Goal: Navigation & Orientation: Find specific page/section

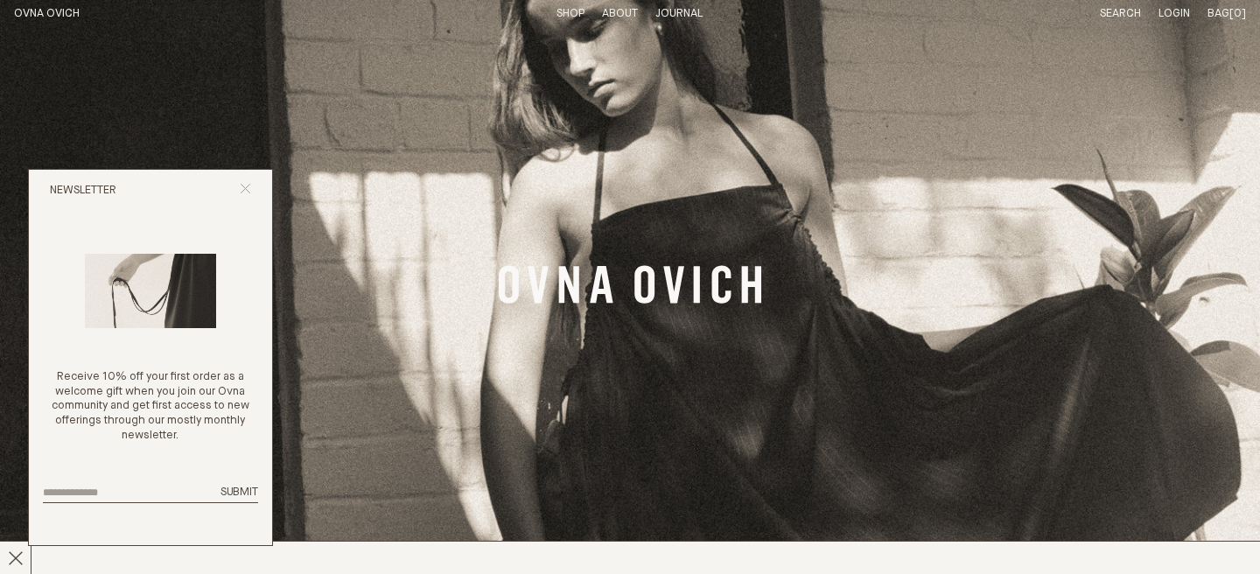
click at [244, 185] on icon "Close popup" at bounding box center [245, 188] width 11 height 11
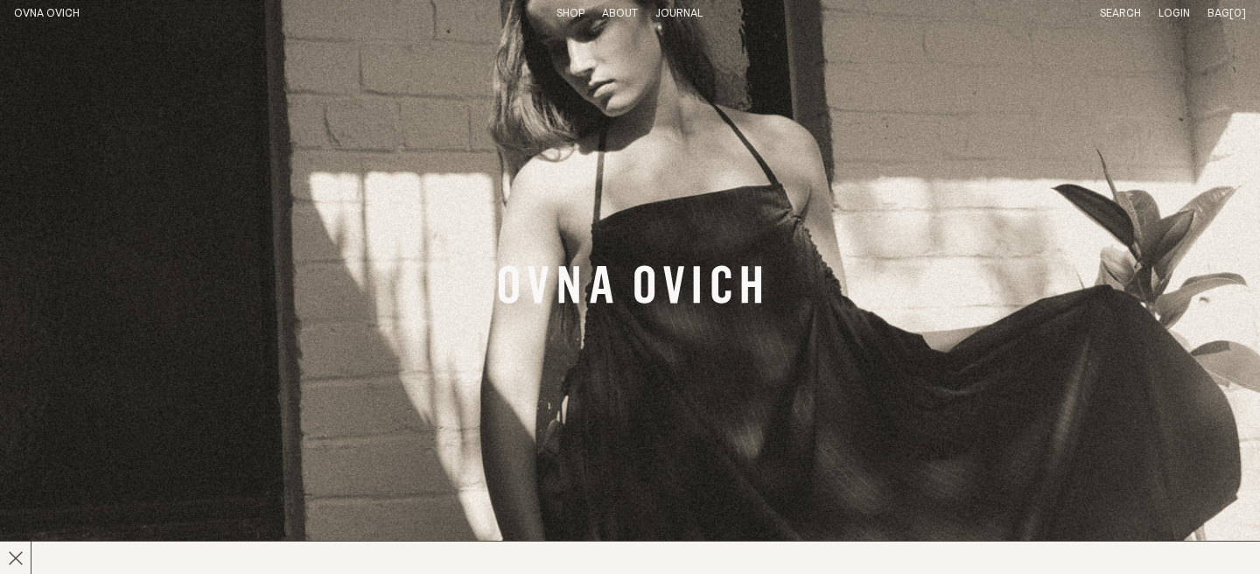
click at [66, 13] on link "OVNA OVICH" at bounding box center [47, 13] width 66 height 11
click at [69, 8] on link "OVNA OVICH" at bounding box center [47, 13] width 66 height 11
click at [670, 291] on icon "Banner Link" at bounding box center [630, 284] width 262 height 38
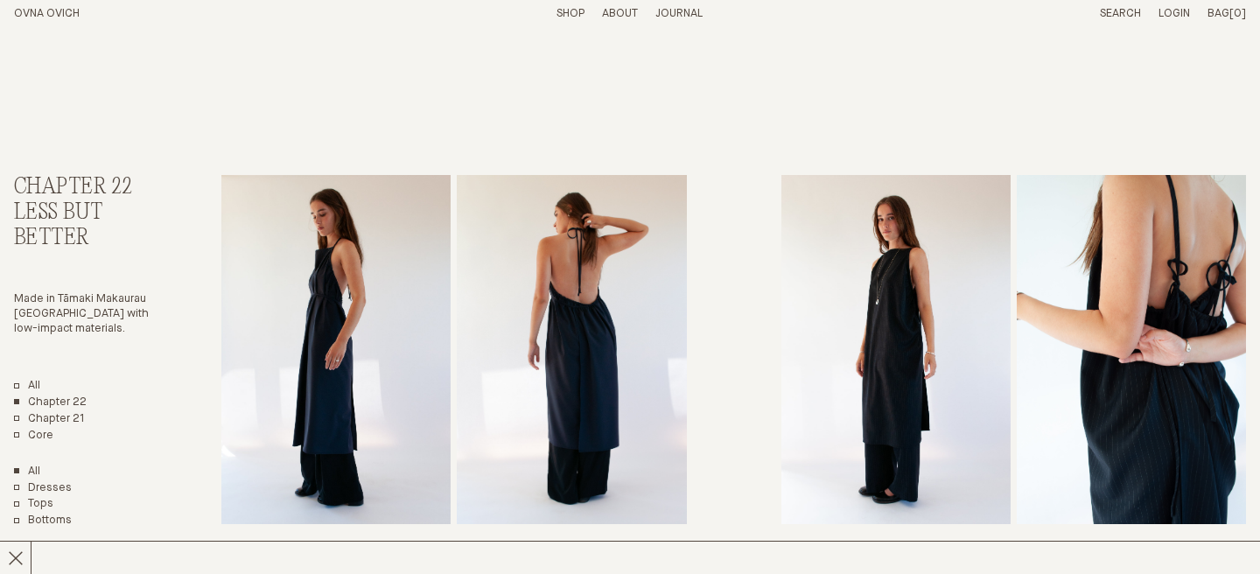
click at [56, 409] on link "Chapter 22" at bounding box center [50, 402] width 73 height 15
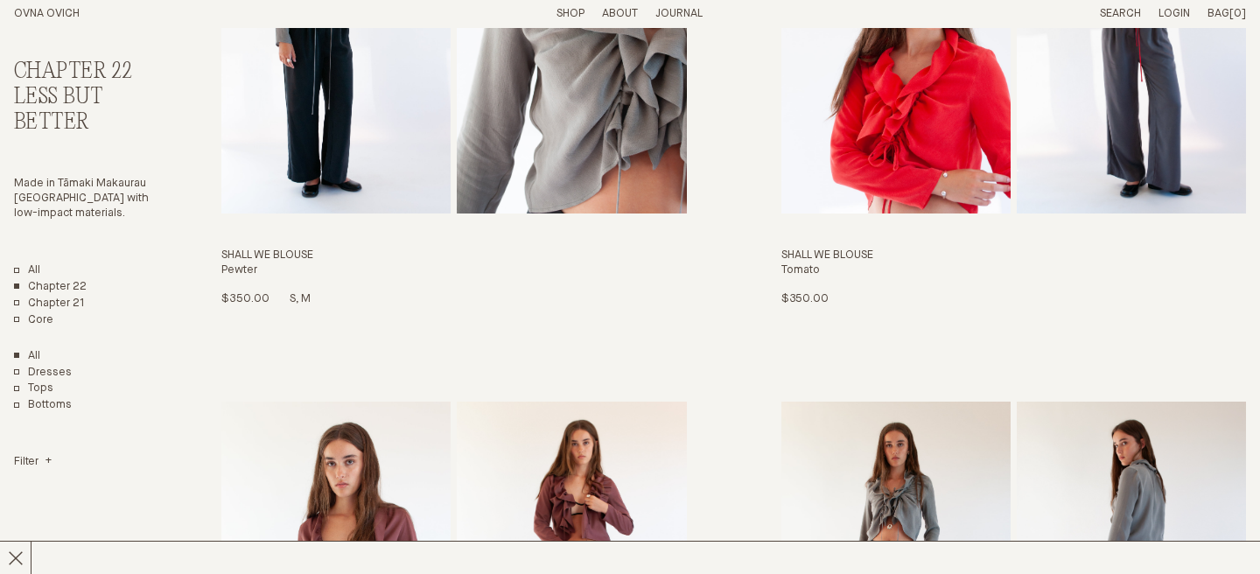
scroll to position [2480, 0]
